Goal: Task Accomplishment & Management: Complete application form

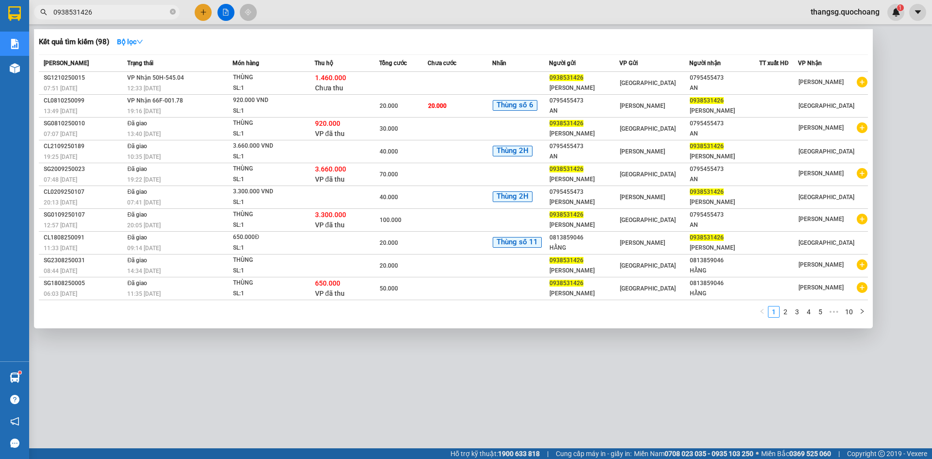
click at [201, 13] on div at bounding box center [466, 229] width 932 height 459
click at [201, 13] on icon "plus" at bounding box center [203, 12] width 7 height 7
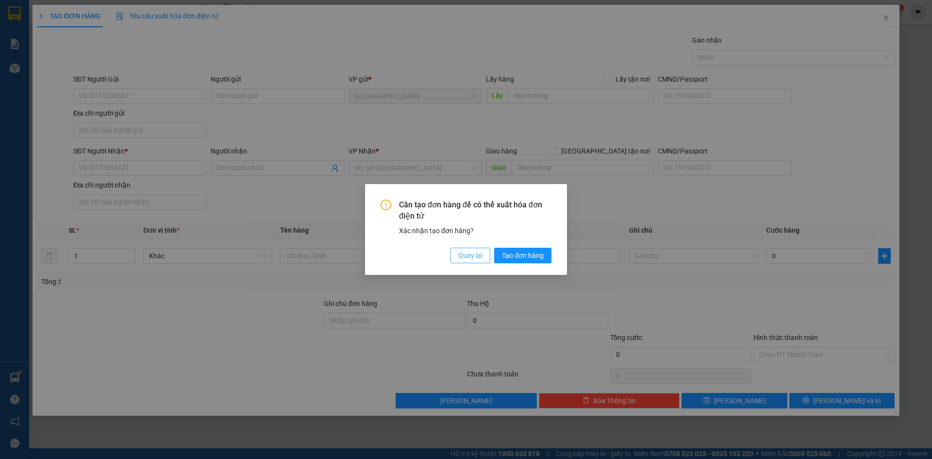
click at [470, 255] on span "Quay lại" at bounding box center [470, 255] width 24 height 11
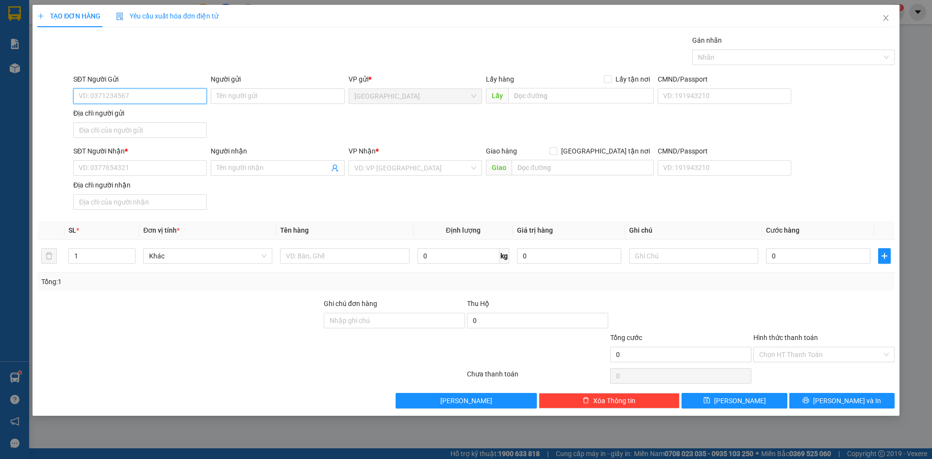
click at [130, 97] on input "SĐT Người Gửi" at bounding box center [140, 96] width 134 height 16
type input "0765788228"
click at [179, 118] on div "0765788228 - [PERSON_NAME]" at bounding box center [140, 115] width 122 height 11
type input "[PERSON_NAME]"
type input "0765788228"
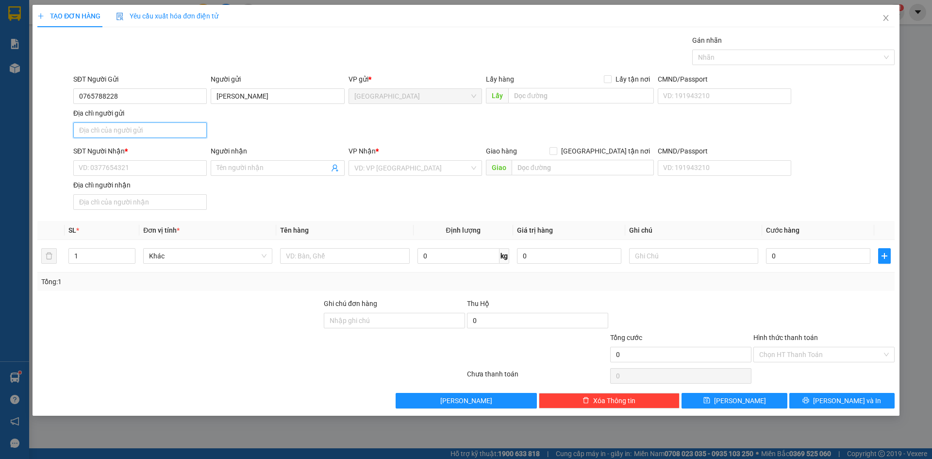
click at [175, 132] on input "Địa chỉ người gửi" at bounding box center [140, 130] width 134 height 16
type input "275/2 LÝ THƯỜNG KIỆT P, PHÚ THỌ HCM"
click at [157, 164] on input "SĐT Người Nhận *" at bounding box center [140, 168] width 134 height 16
type input "0934567435"
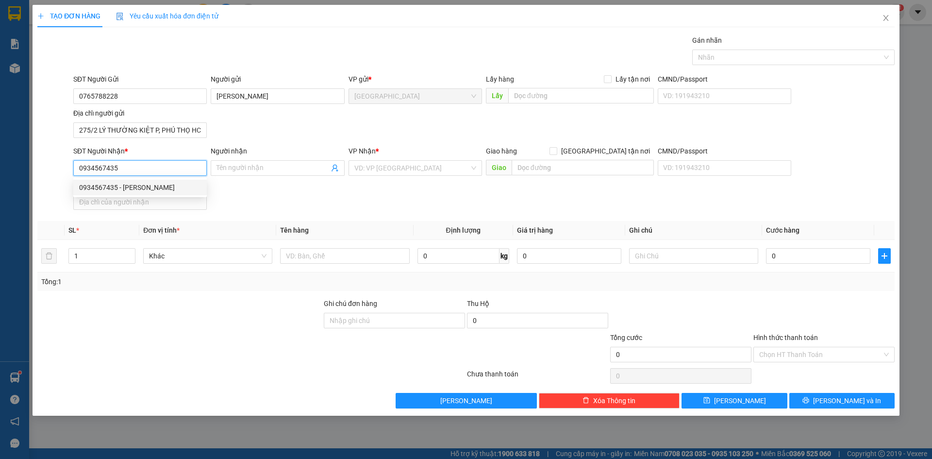
click at [178, 186] on div "0934567435 - [PERSON_NAME]" at bounding box center [140, 187] width 122 height 11
type input "[PERSON_NAME] LUẬN"
type input "0934567435"
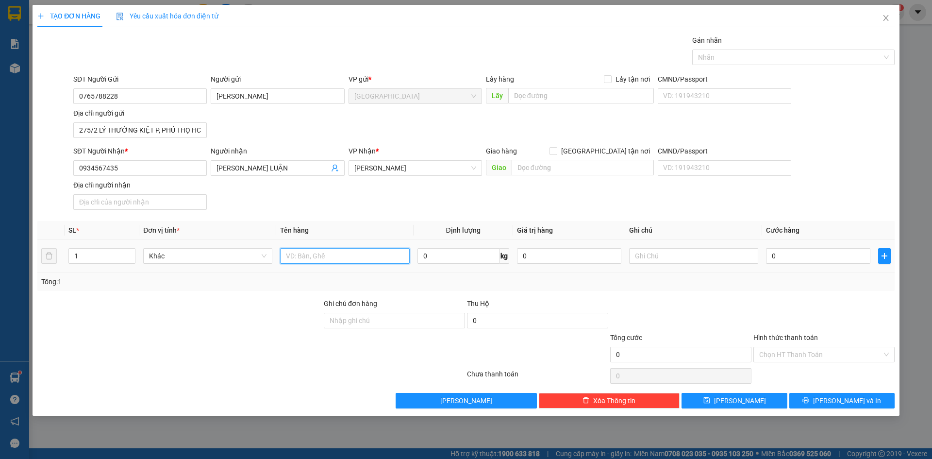
click at [337, 253] on input "text" at bounding box center [344, 256] width 129 height 16
click at [759, 55] on div at bounding box center [789, 57] width 188 height 12
type input "hộp"
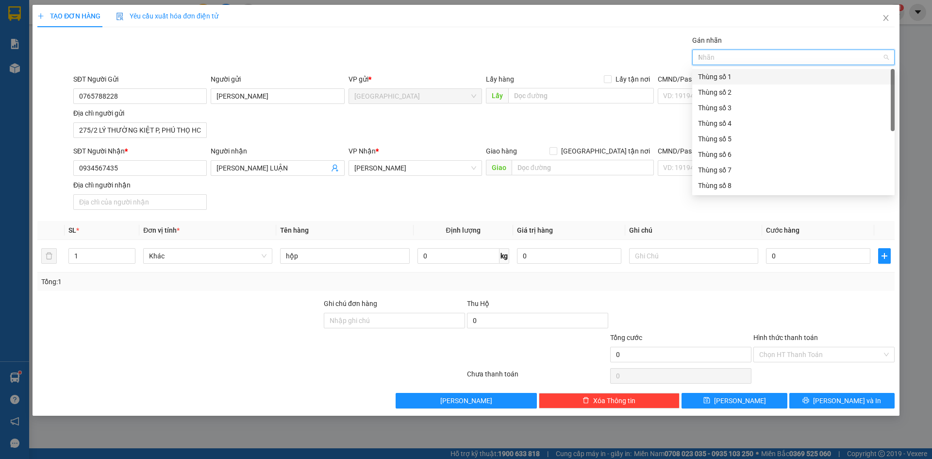
type input "11"
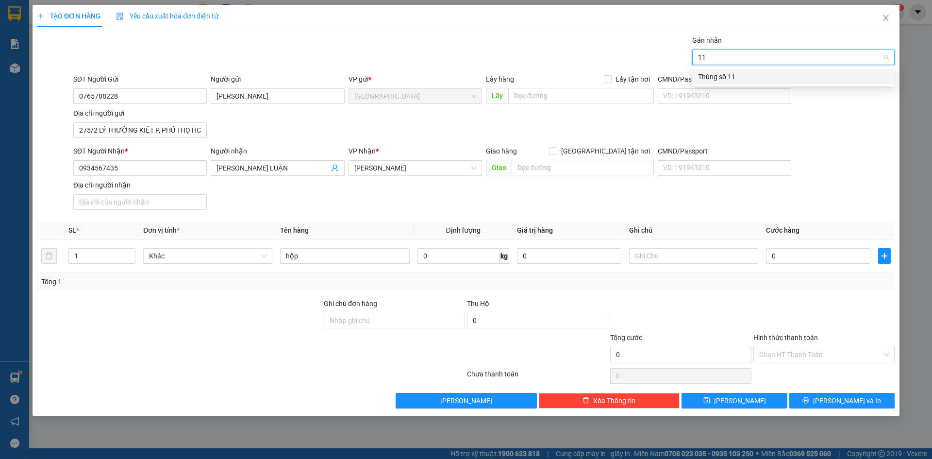
click at [747, 79] on div "Thùng số 11" at bounding box center [793, 76] width 191 height 11
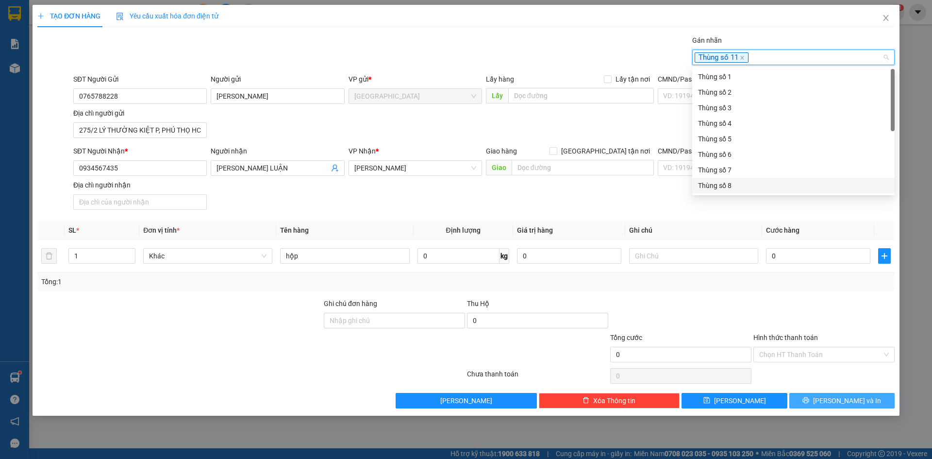
click at [801, 402] on button "[PERSON_NAME] và In" at bounding box center [842, 401] width 105 height 16
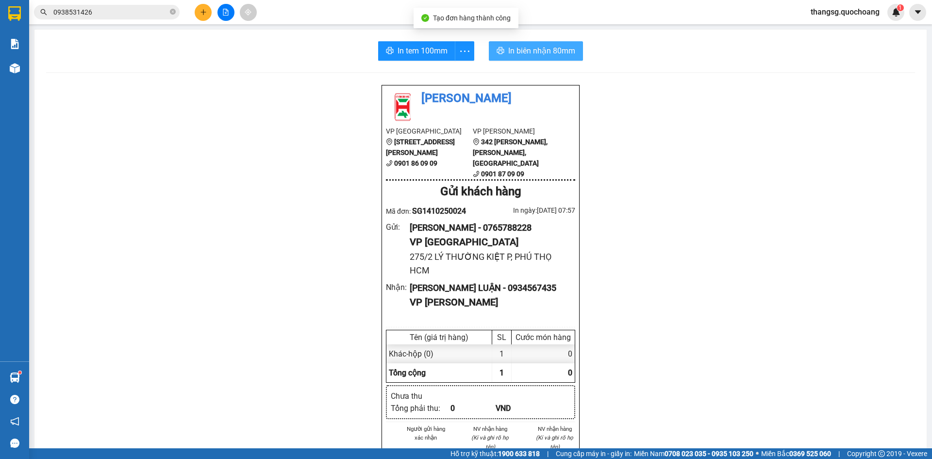
click at [533, 58] on button "In biên nhận 80mm" at bounding box center [536, 50] width 94 height 19
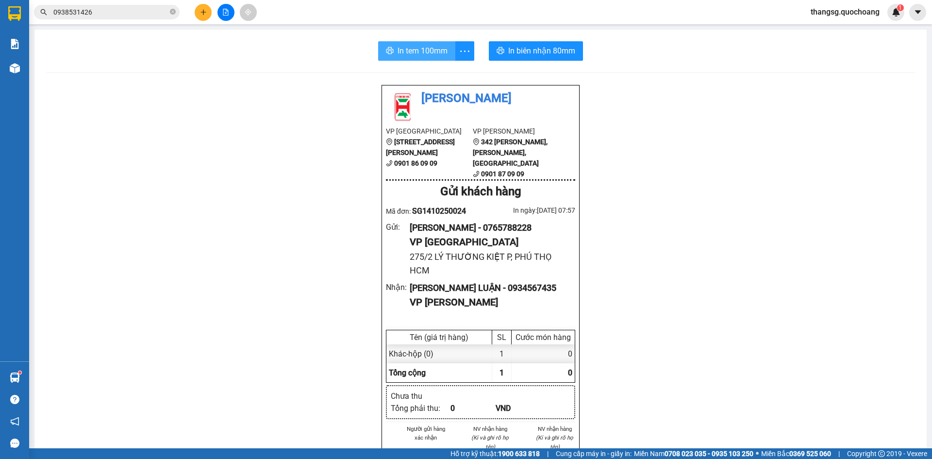
click at [392, 52] on button "In tem 100mm" at bounding box center [416, 50] width 77 height 19
